Goal: Find specific page/section: Find specific page/section

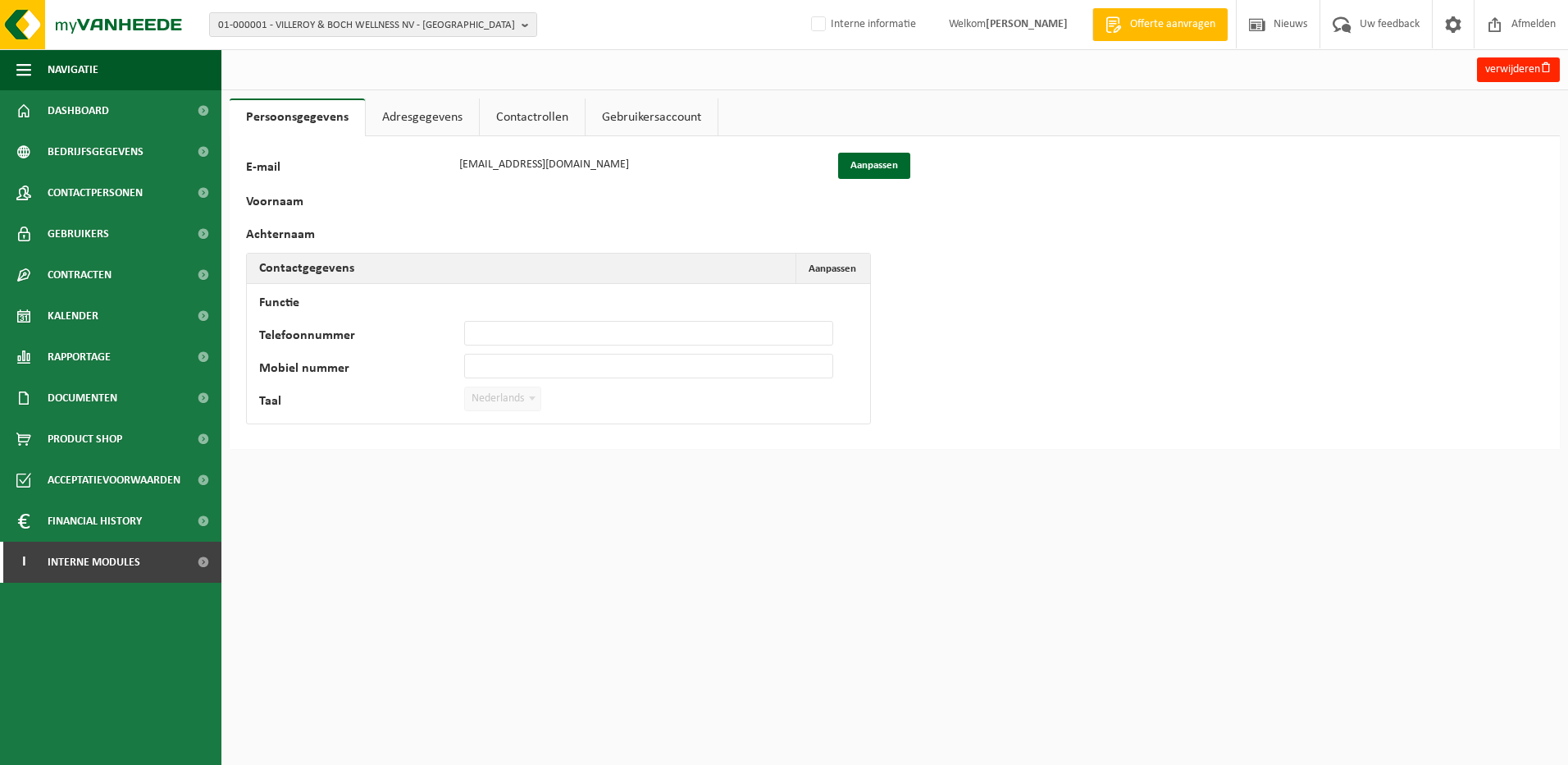
click at [551, 432] on div "119922 E-mail invoices@villeroy-boch.com Aanpassen Voornaam Achternaam Contactg…" at bounding box center [894, 292] width 1330 height 313
click at [101, 570] on span "Interne modules" at bounding box center [94, 562] width 92 height 41
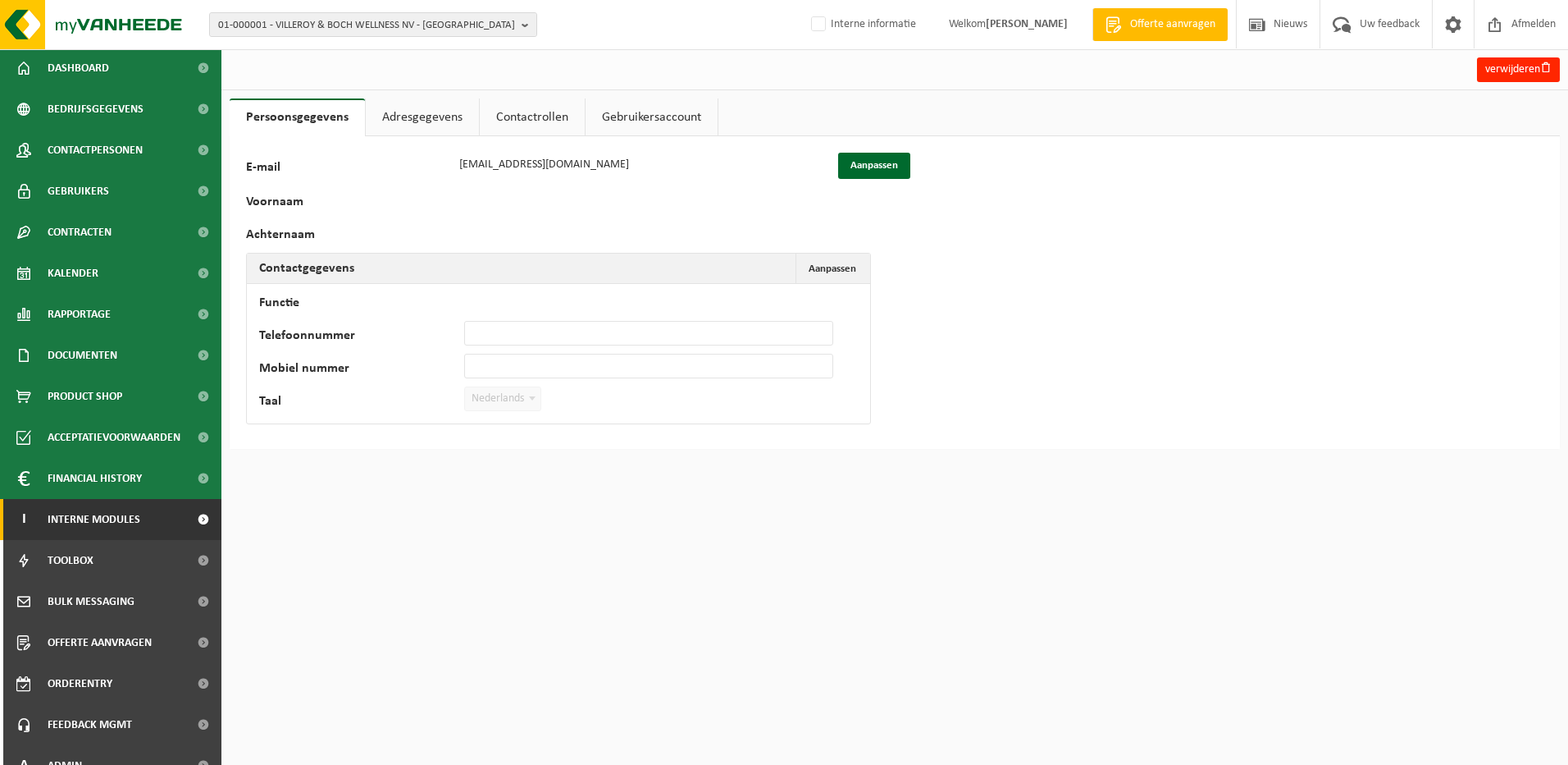
scroll to position [64, 0]
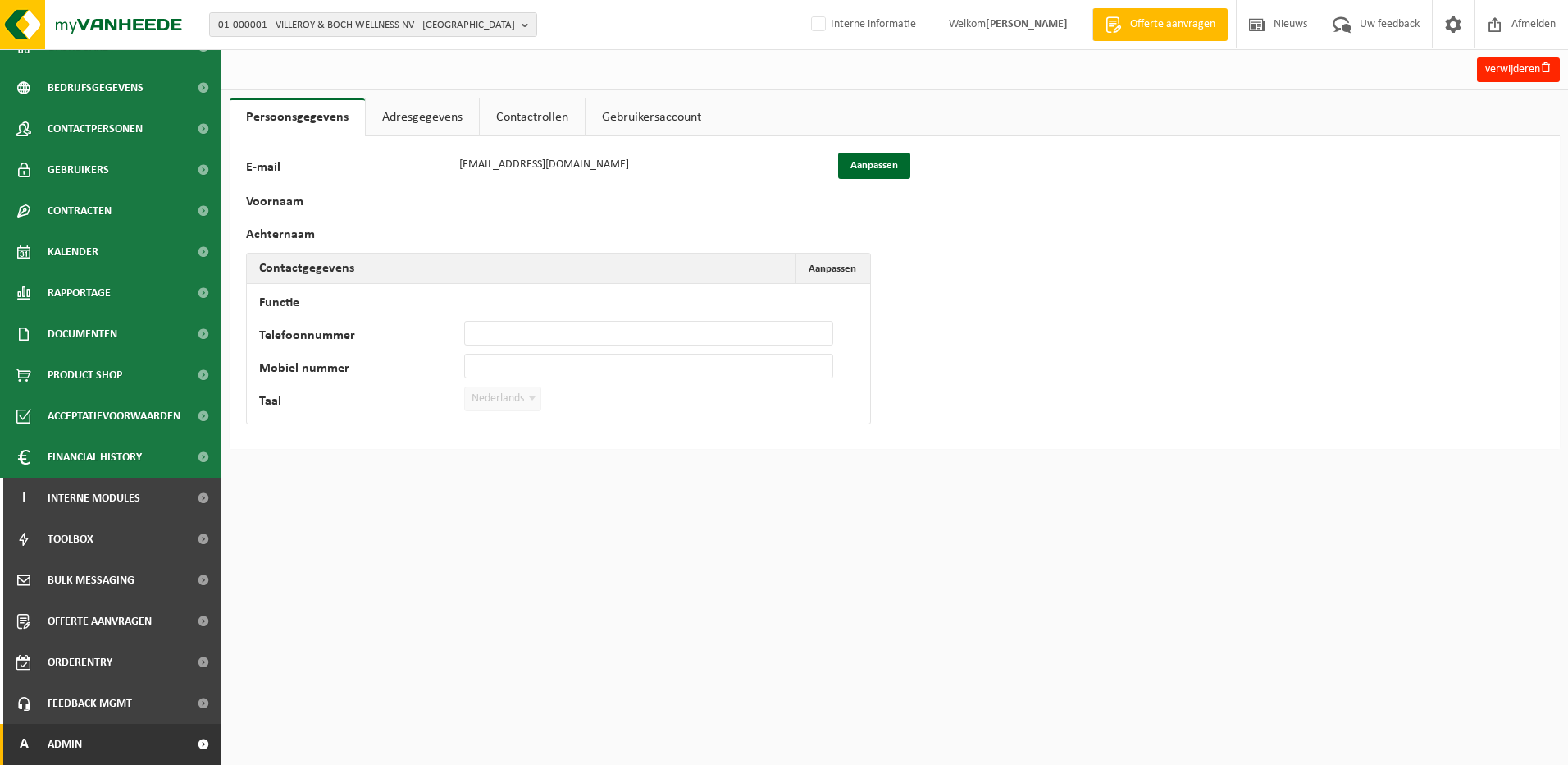
click at [102, 739] on link "A Admin" at bounding box center [111, 744] width 222 height 41
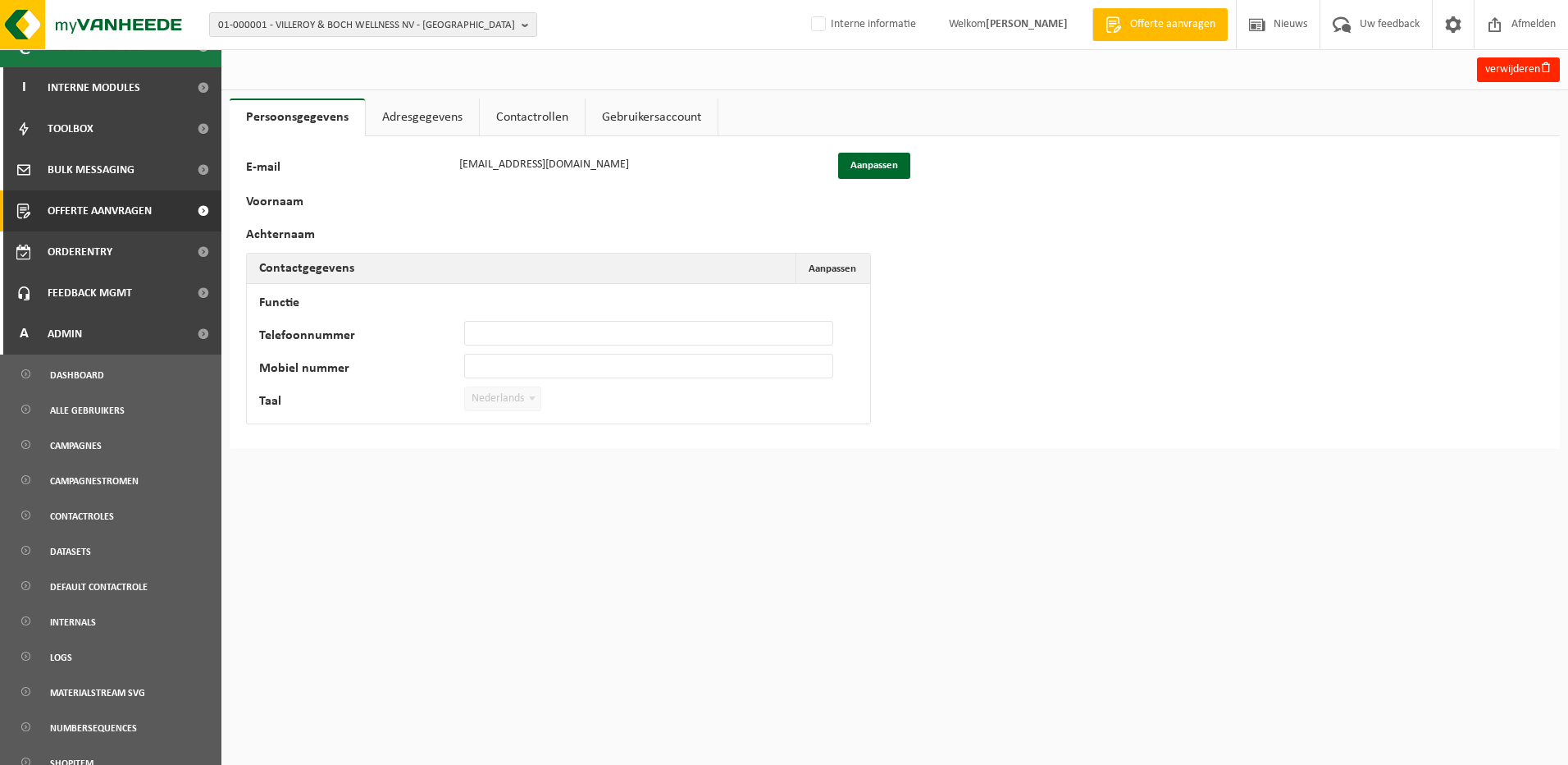
scroll to position [556, 0]
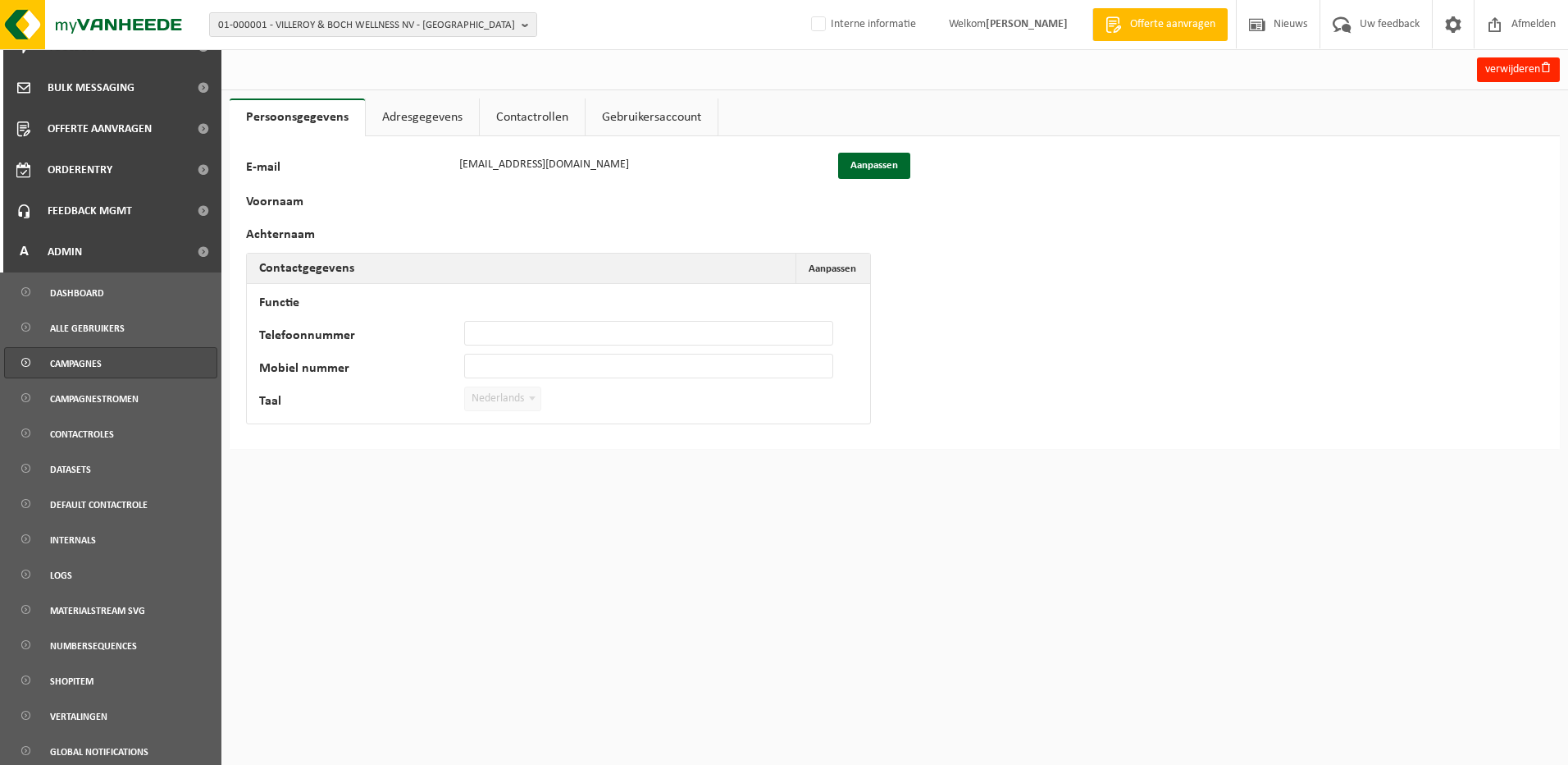
click at [75, 359] on span "Campagnes" at bounding box center [76, 364] width 52 height 31
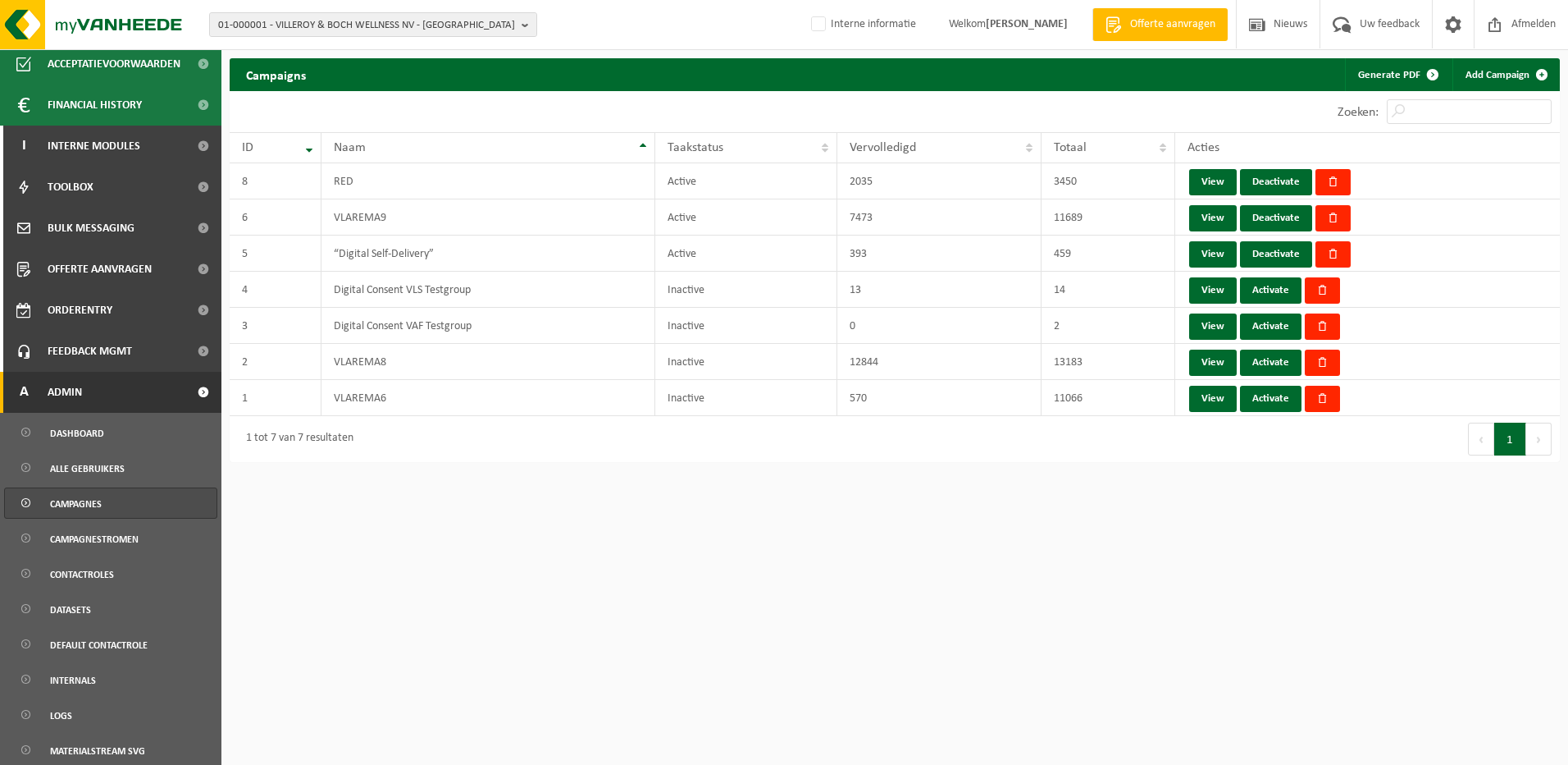
scroll to position [493, 0]
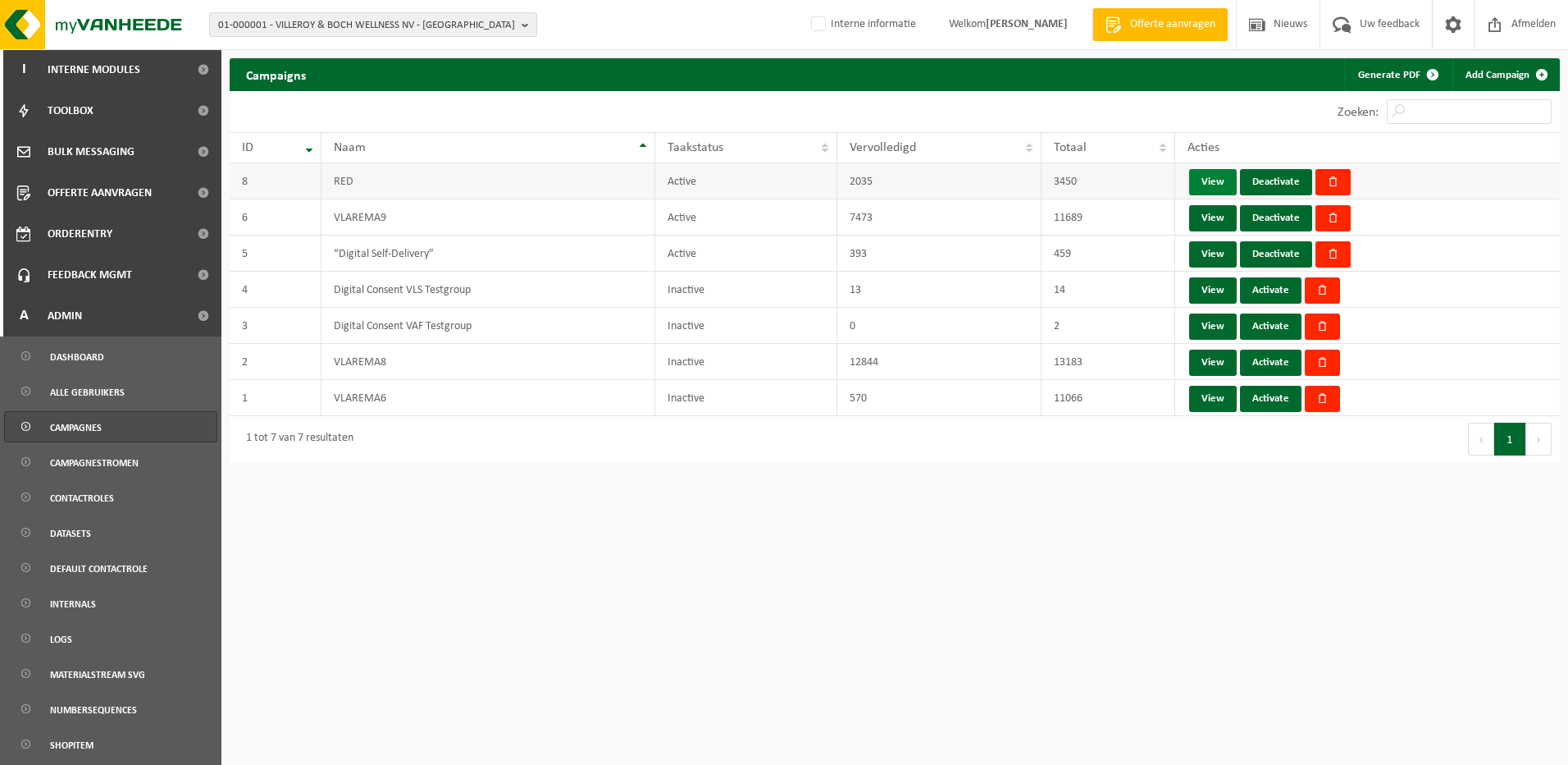
click at [1218, 181] on link "View" at bounding box center [1213, 182] width 48 height 26
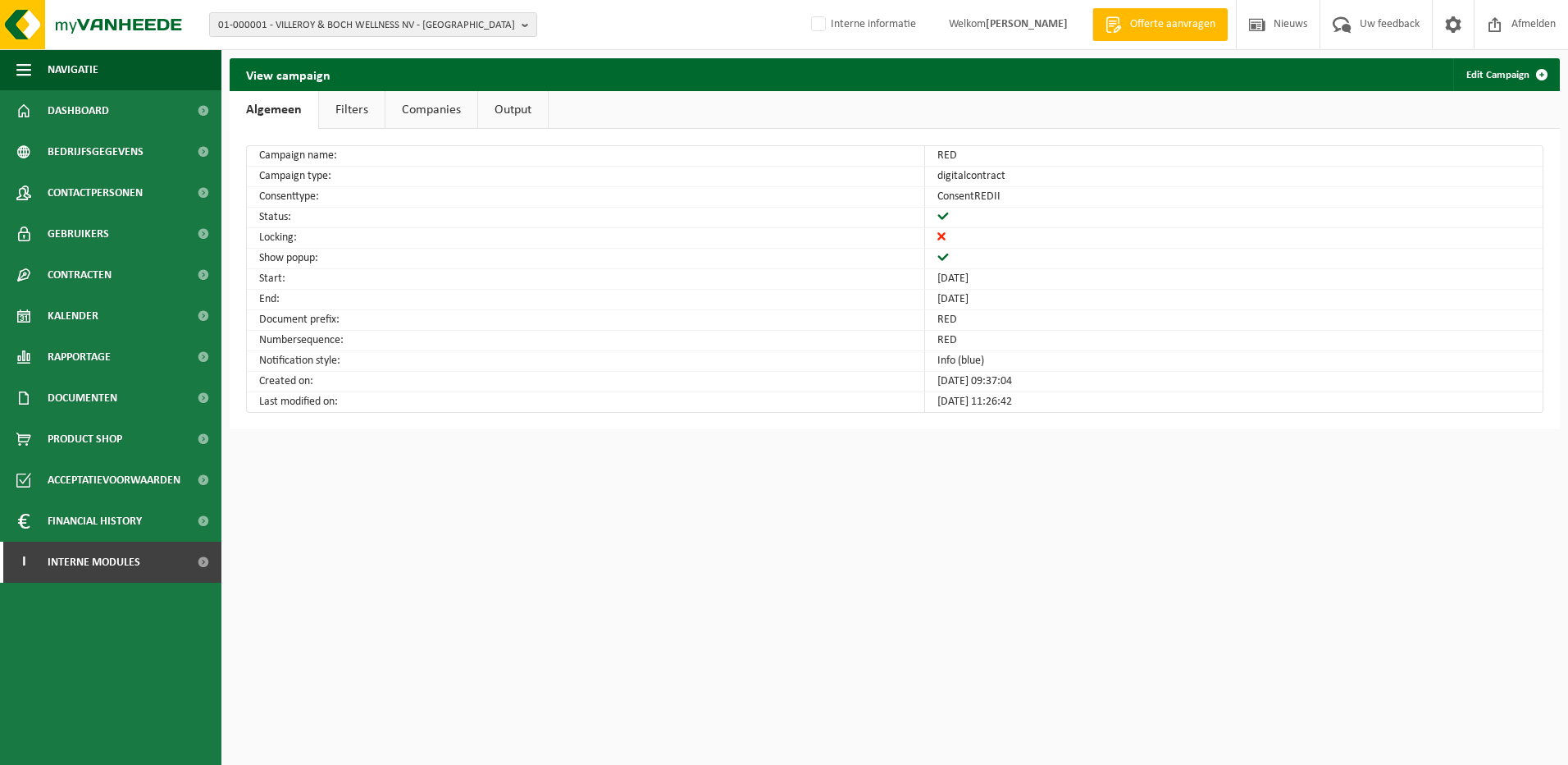
click at [346, 115] on link "Filters" at bounding box center [352, 110] width 66 height 38
